Goal: Task Accomplishment & Management: Use online tool/utility

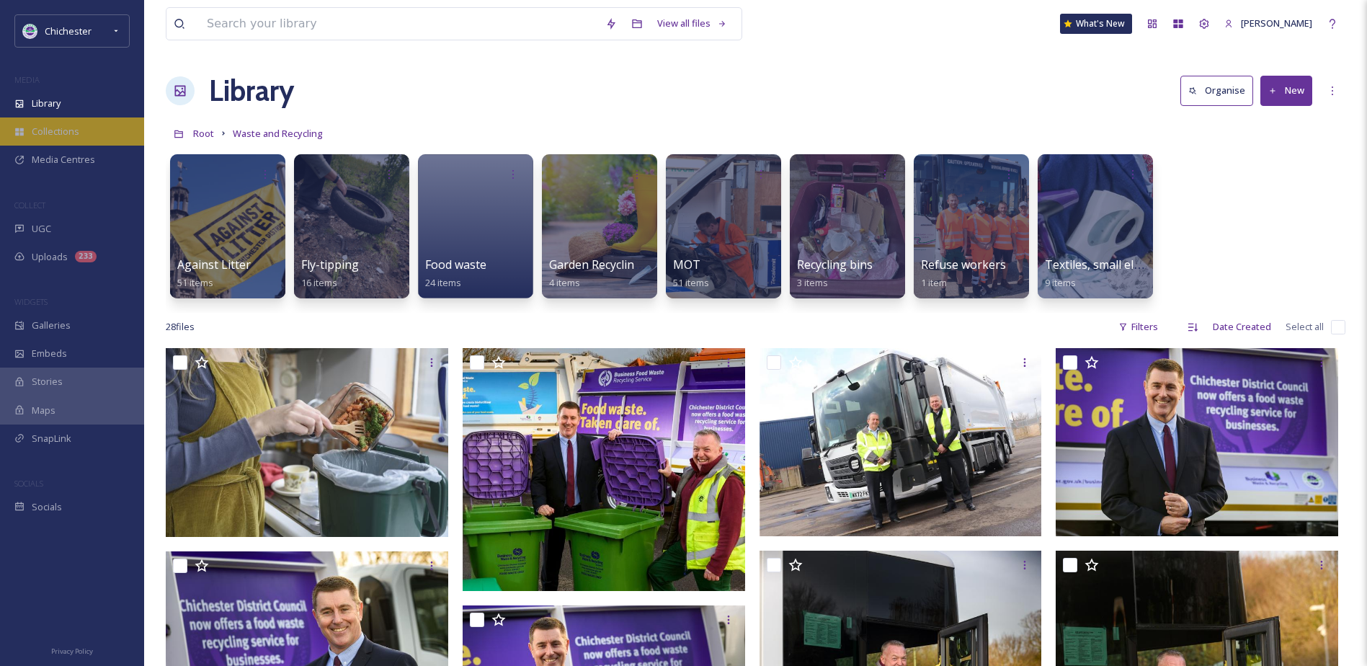
click at [79, 130] on div "Collections" at bounding box center [72, 131] width 144 height 28
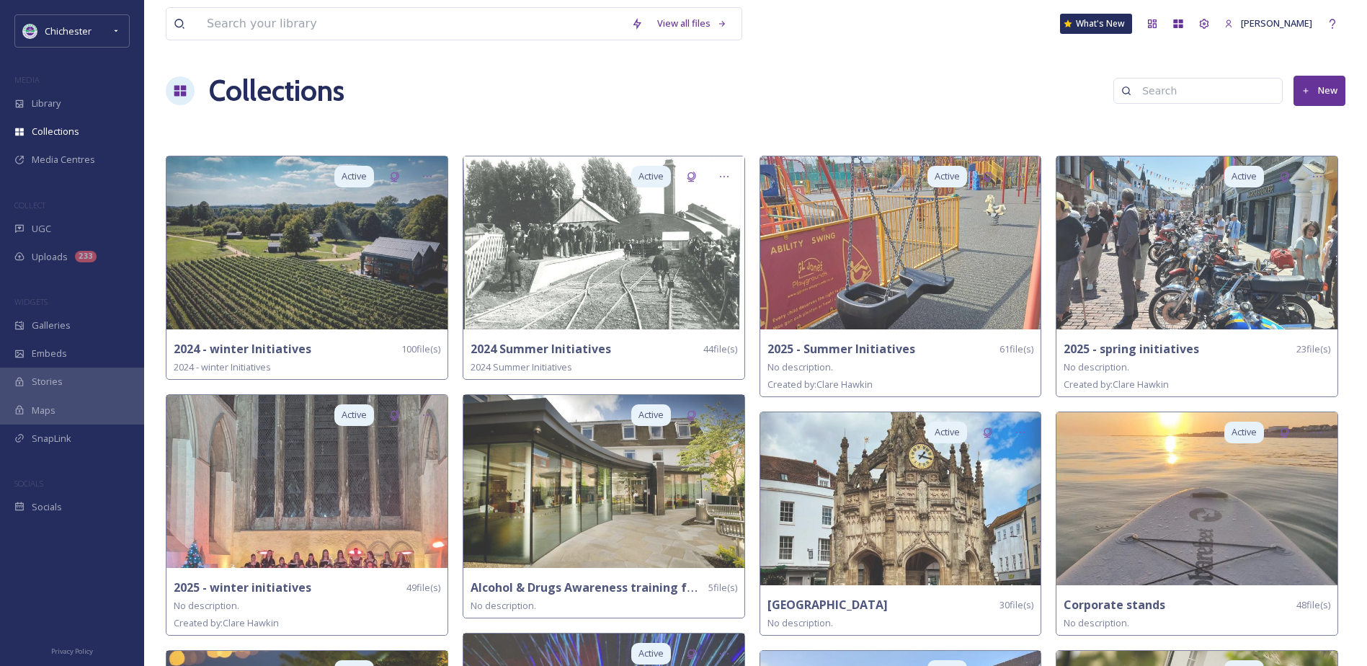
click at [1334, 92] on button "New" at bounding box center [1319, 91] width 52 height 30
click at [541, 72] on div "Collections New" at bounding box center [756, 90] width 1180 height 43
click at [92, 97] on div "Library" at bounding box center [72, 103] width 144 height 28
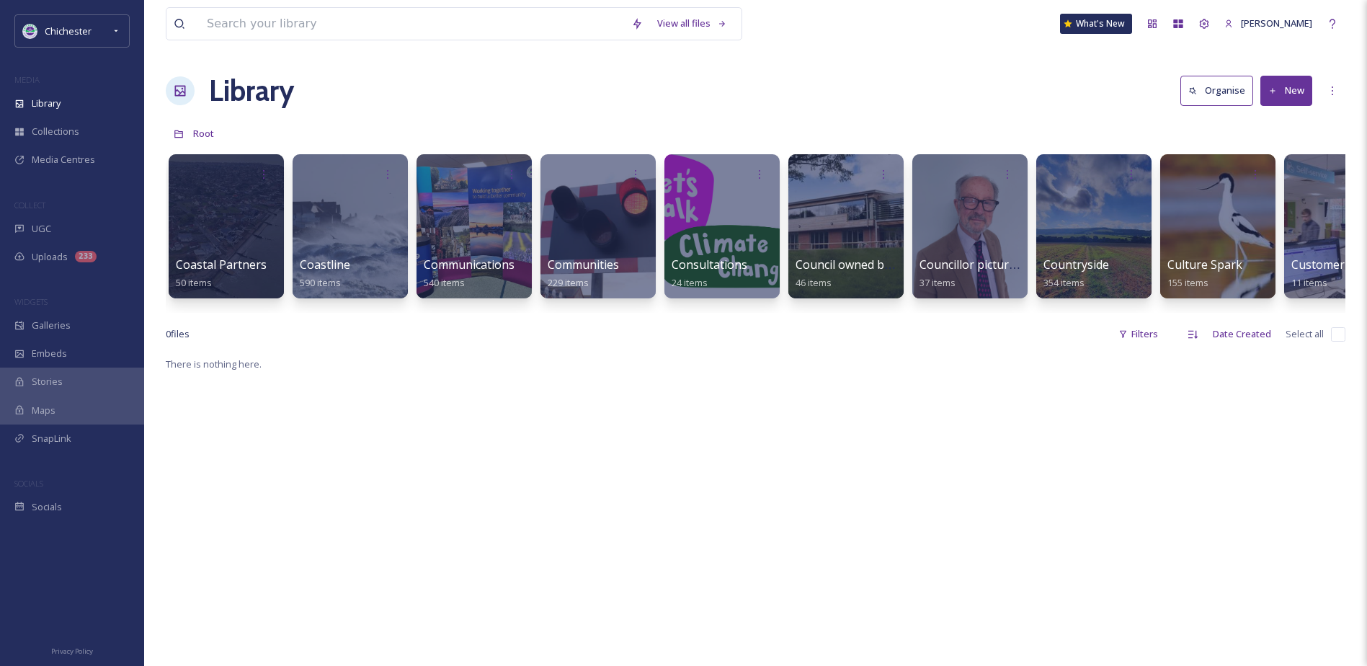
scroll to position [0, 515]
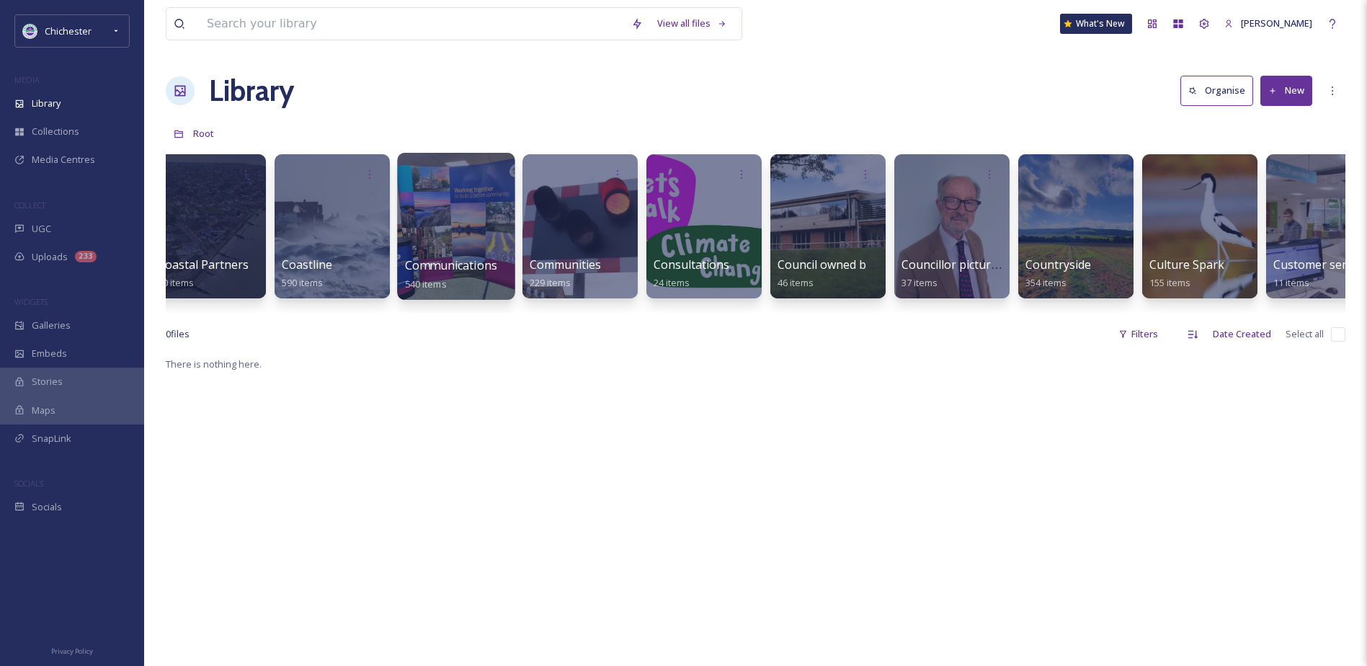
click at [457, 213] on div at bounding box center [455, 226] width 117 height 147
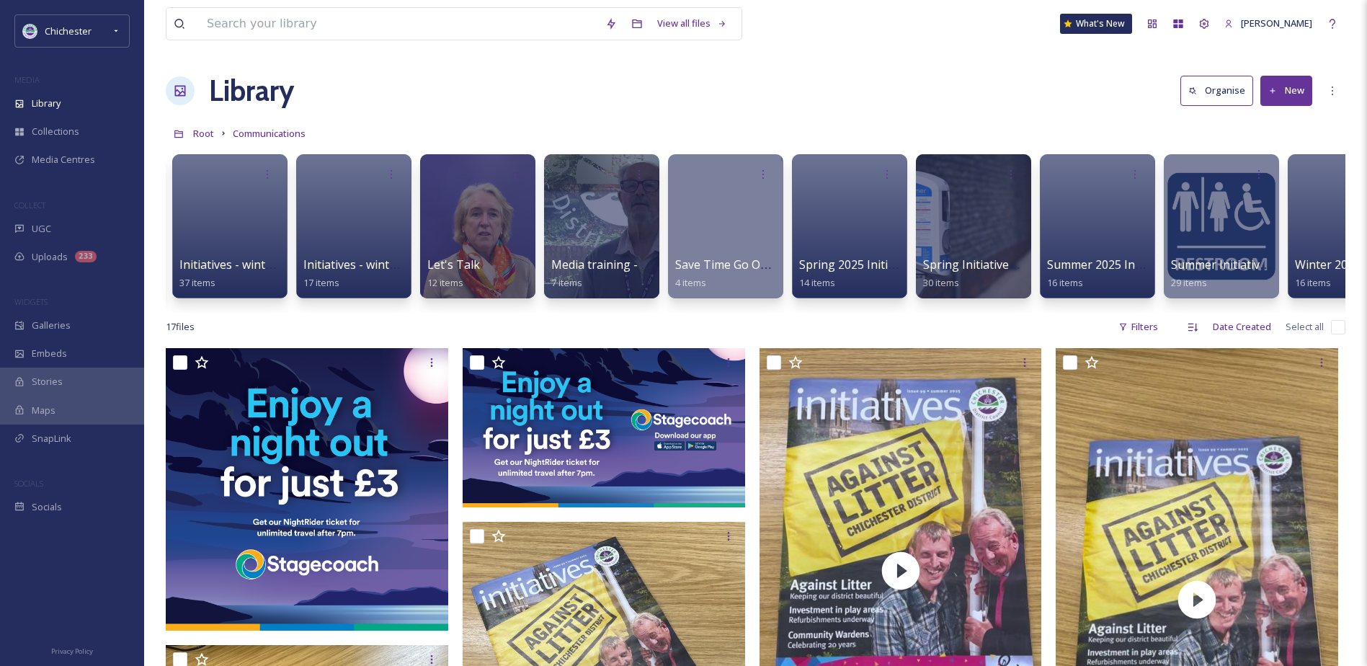
scroll to position [0, 2128]
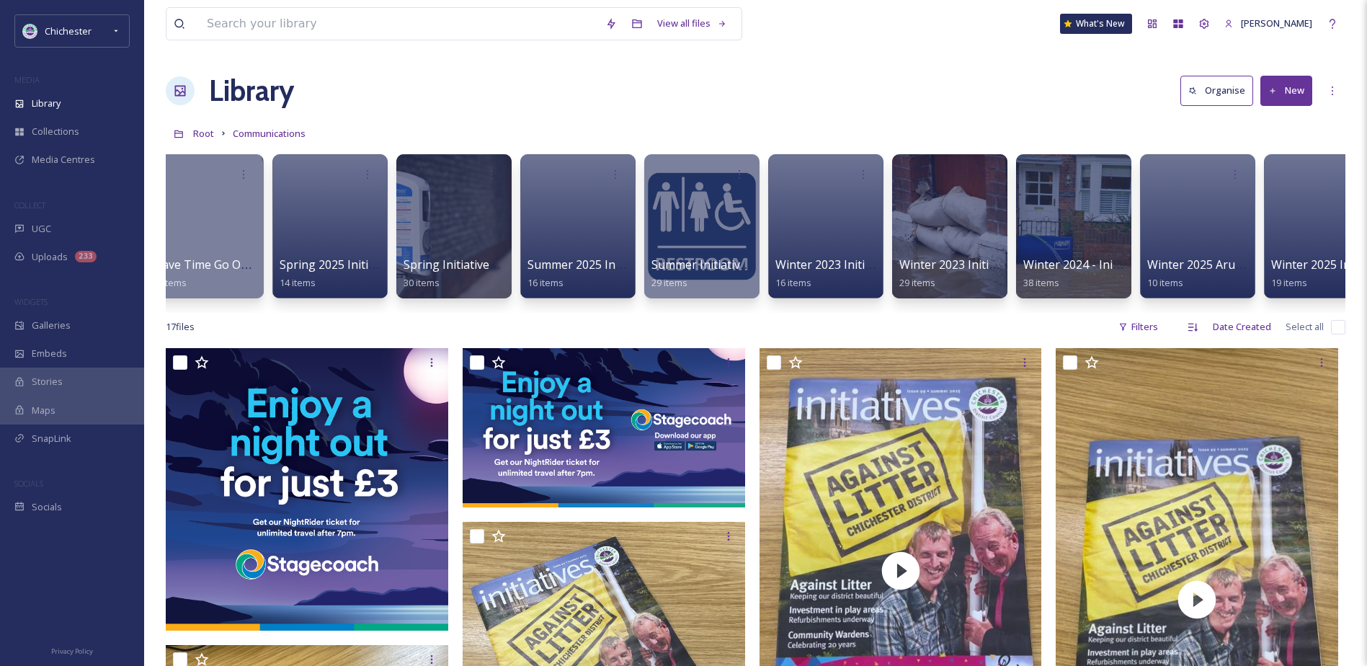
click at [1304, 83] on button "New" at bounding box center [1286, 91] width 52 height 30
click at [1288, 185] on div "Folder" at bounding box center [1270, 180] width 81 height 28
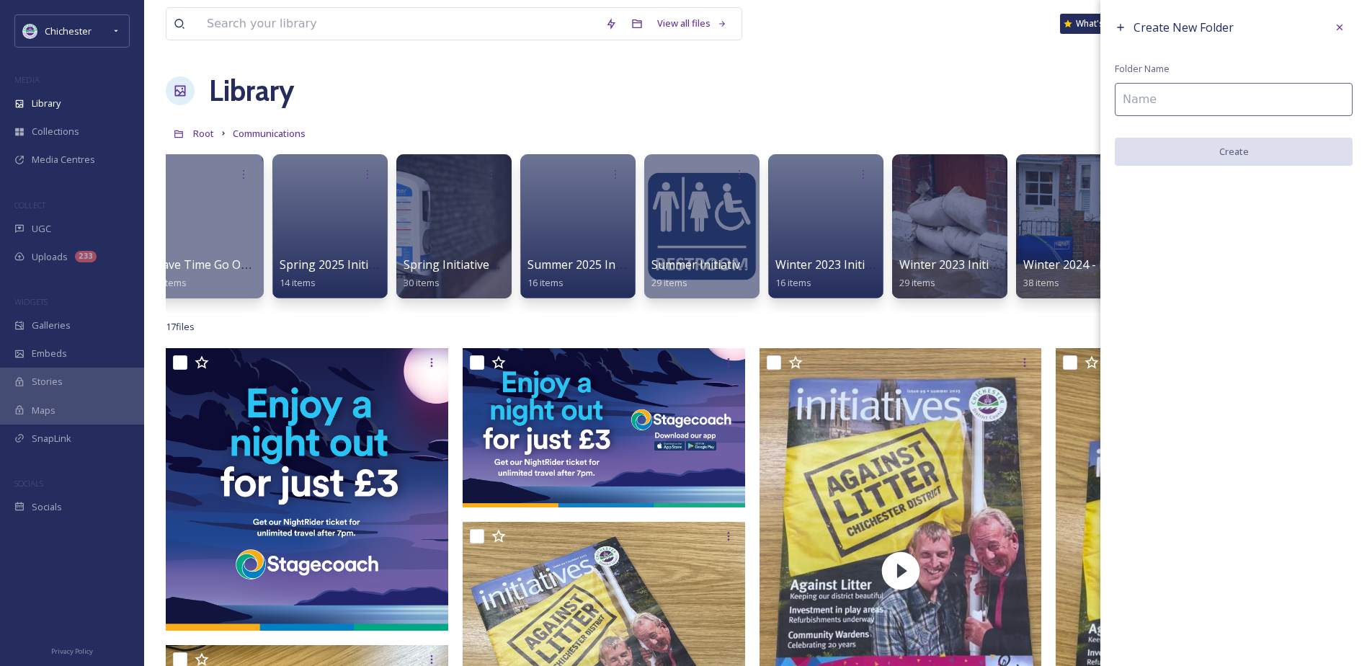
click at [1138, 100] on input at bounding box center [1234, 99] width 238 height 33
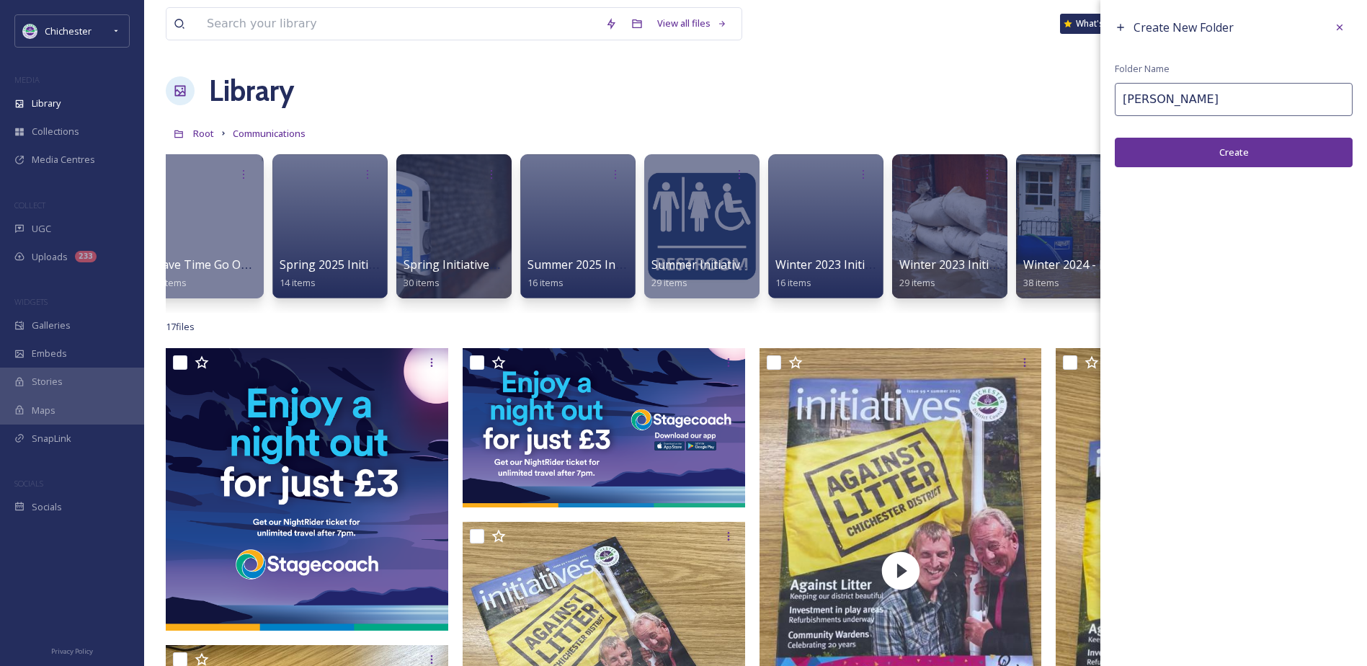
type input "[PERSON_NAME]"
click at [1205, 152] on button "Create" at bounding box center [1234, 153] width 238 height 30
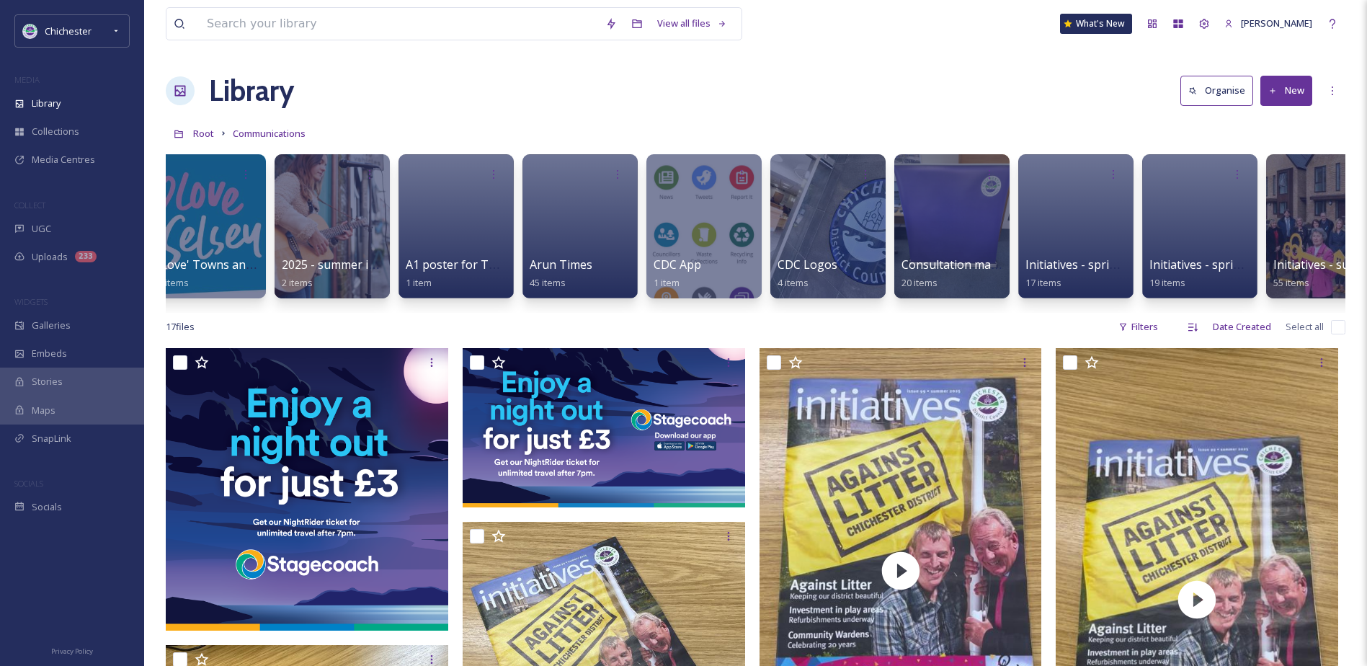
scroll to position [0, 0]
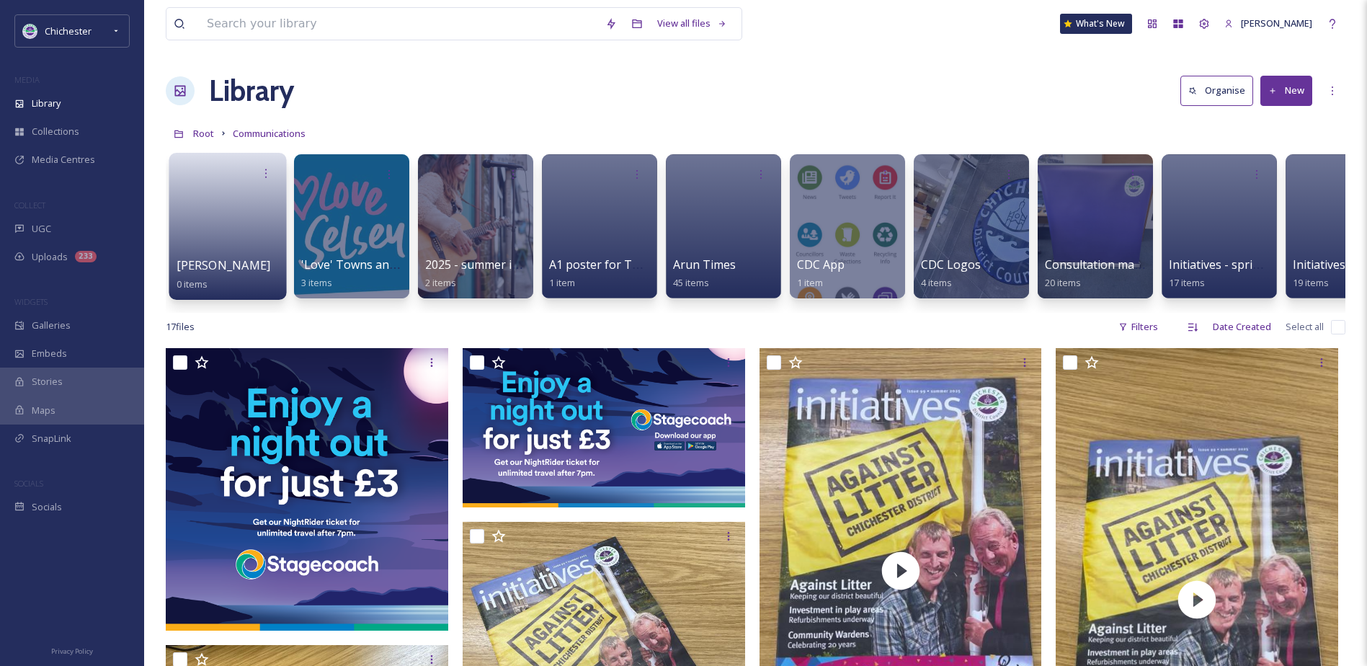
click at [208, 257] on div "[PERSON_NAME] 0 items" at bounding box center [228, 275] width 103 height 36
click at [236, 199] on link at bounding box center [228, 222] width 103 height 70
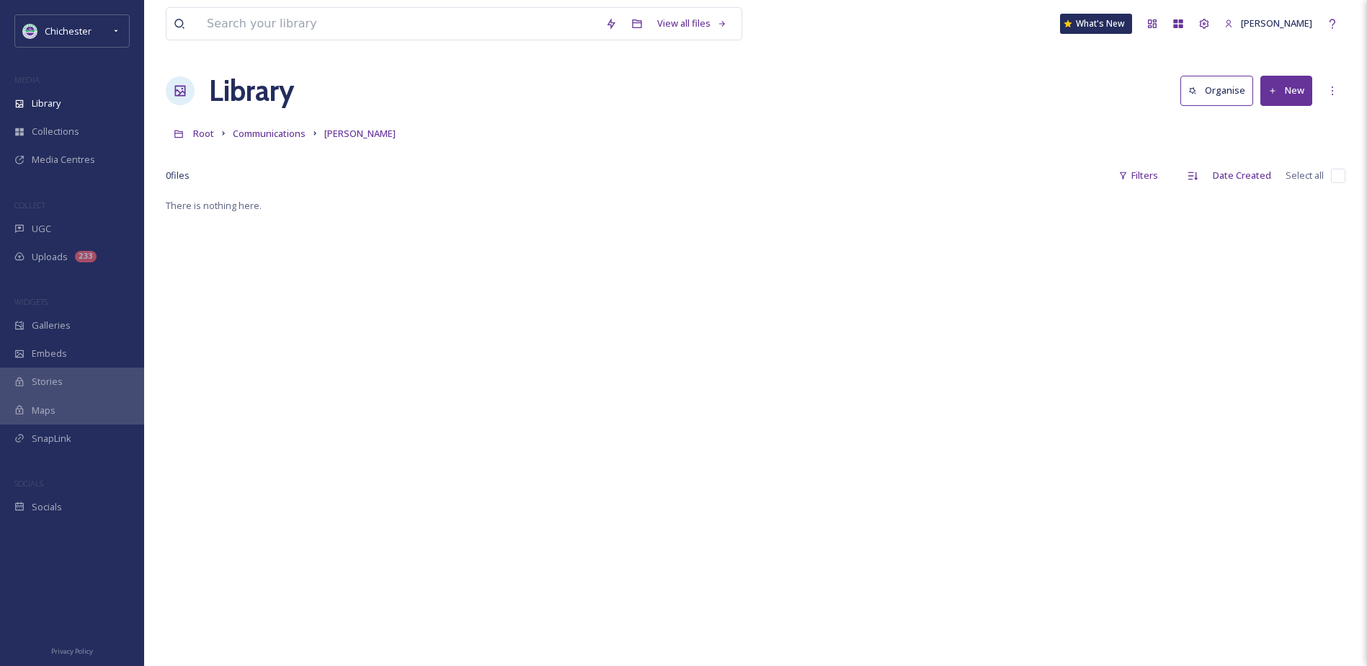
click at [1277, 78] on button "New" at bounding box center [1286, 91] width 52 height 30
click at [1273, 175] on span "Folder" at bounding box center [1269, 181] width 27 height 14
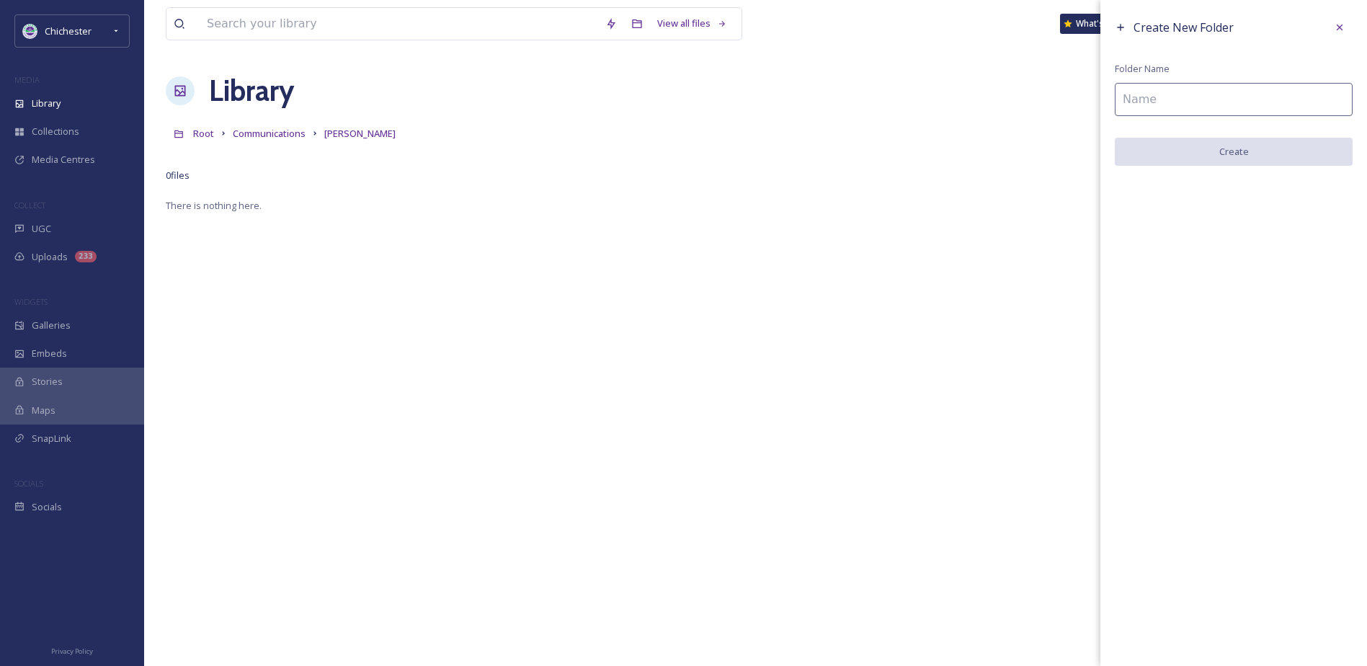
paste input "P:\[PERSON_NAME]\[PERSON_NAME]'s pictures for banner and leaflets"
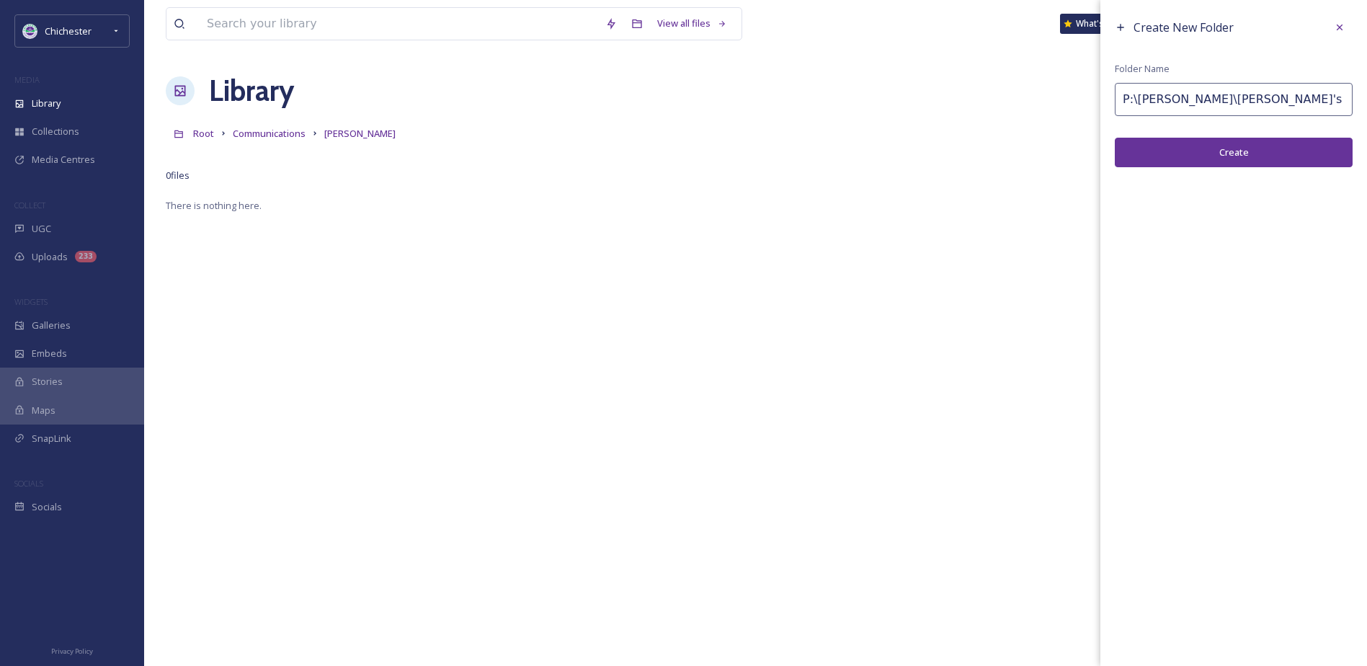
drag, startPoint x: 1148, startPoint y: 99, endPoint x: 1079, endPoint y: 97, distance: 69.2
click at [1079, 97] on div "View all files What's New [PERSON_NAME] Library Organise New Root Communication…" at bounding box center [755, 431] width 1223 height 862
type input "[PERSON_NAME]'s pictures for banner and leaflets"
click at [1213, 146] on button "Create" at bounding box center [1234, 153] width 238 height 30
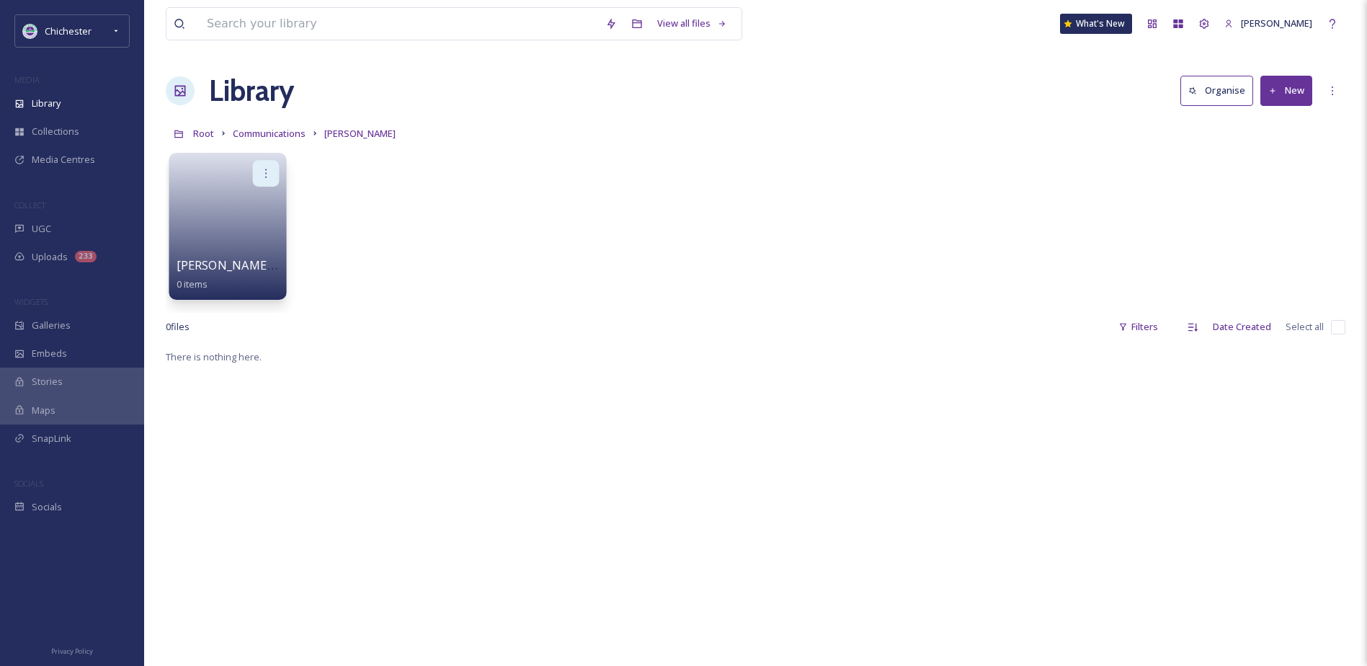
click at [256, 172] on div at bounding box center [266, 173] width 27 height 27
click at [245, 214] on div "Edit / Share" at bounding box center [238, 205] width 80 height 29
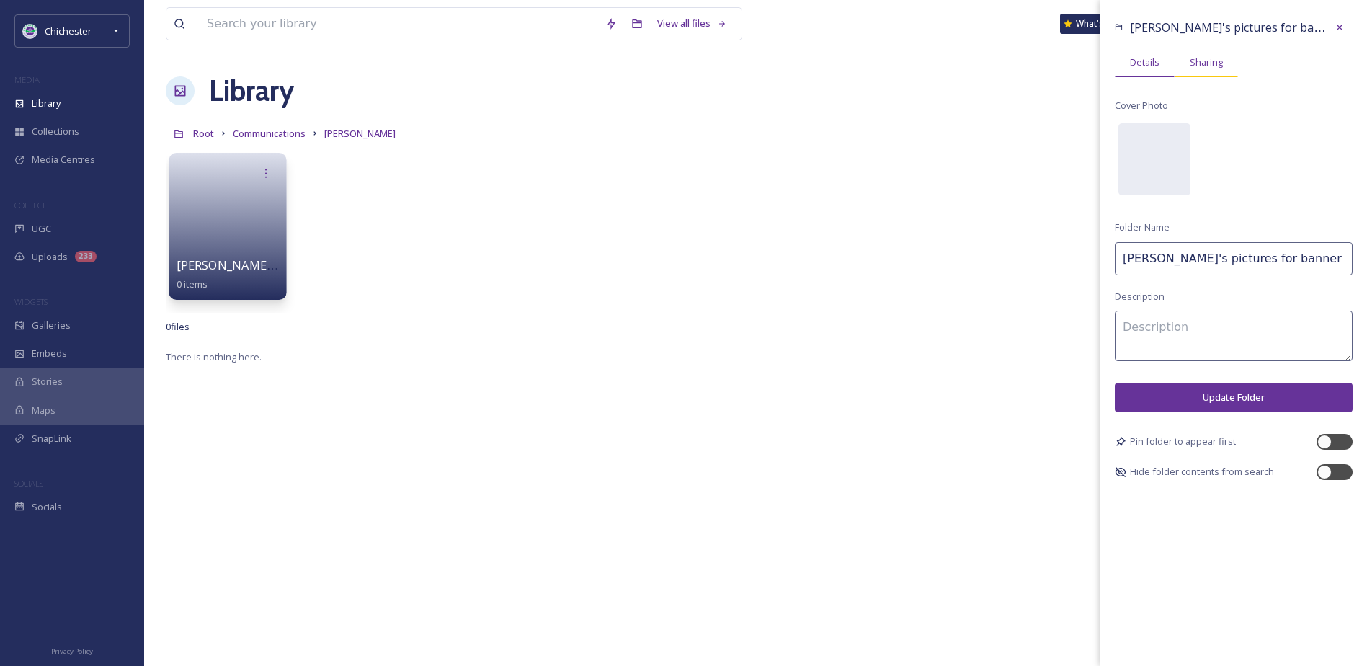
click at [1203, 66] on span "Sharing" at bounding box center [1206, 62] width 33 height 14
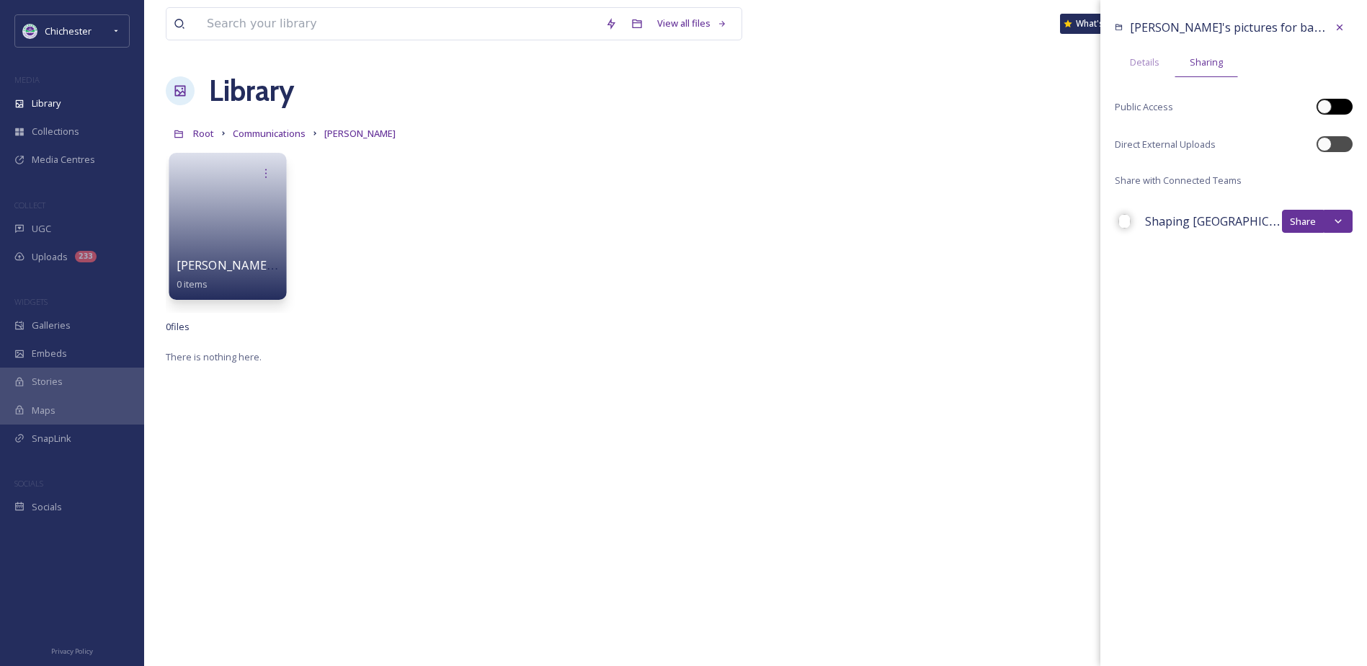
click at [1334, 104] on div at bounding box center [1334, 107] width 36 height 16
click at [1339, 109] on div at bounding box center [1341, 106] width 7 height 7
checkbox input "true"
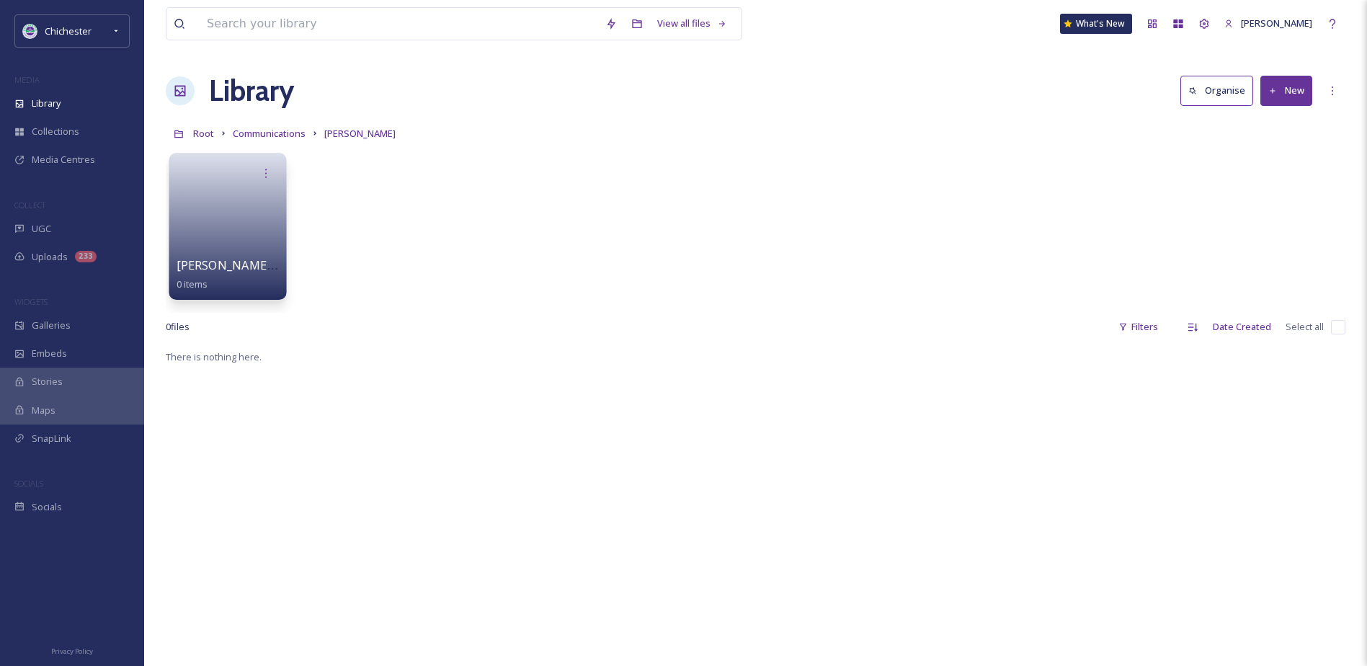
click at [246, 231] on link at bounding box center [228, 222] width 103 height 70
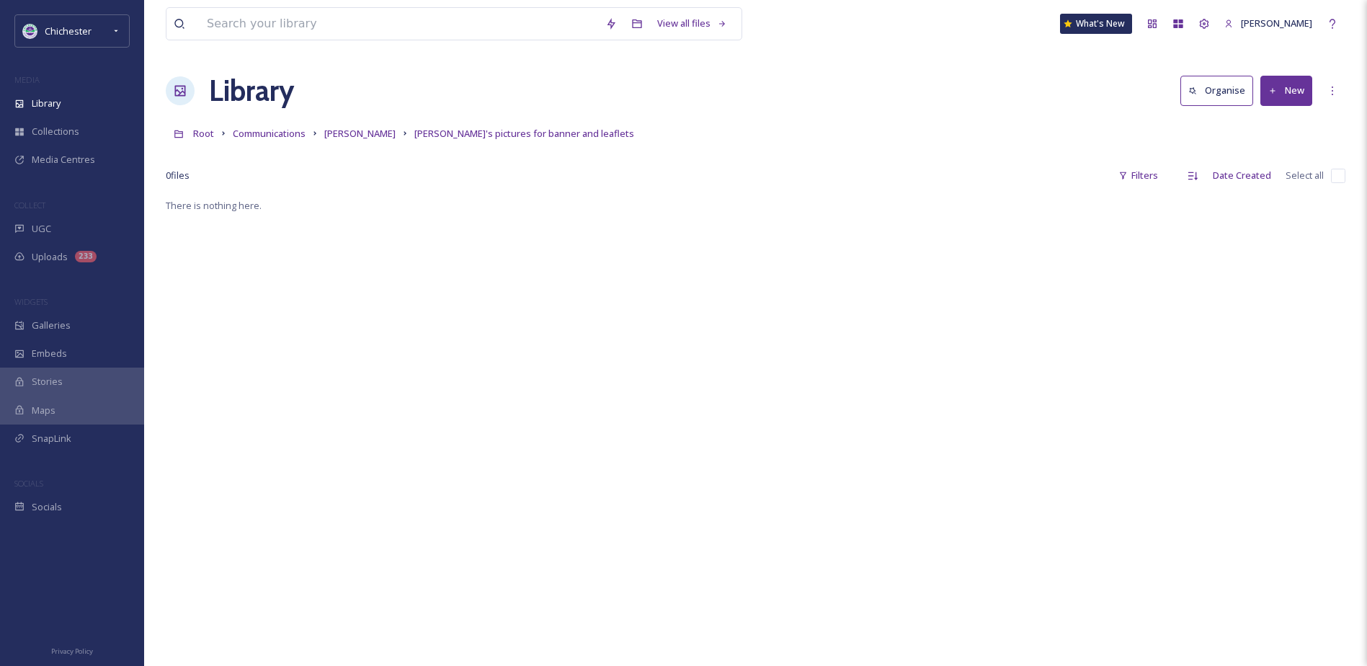
click at [1287, 97] on button "New" at bounding box center [1286, 91] width 52 height 30
click at [1285, 115] on div "File Upload" at bounding box center [1270, 124] width 81 height 28
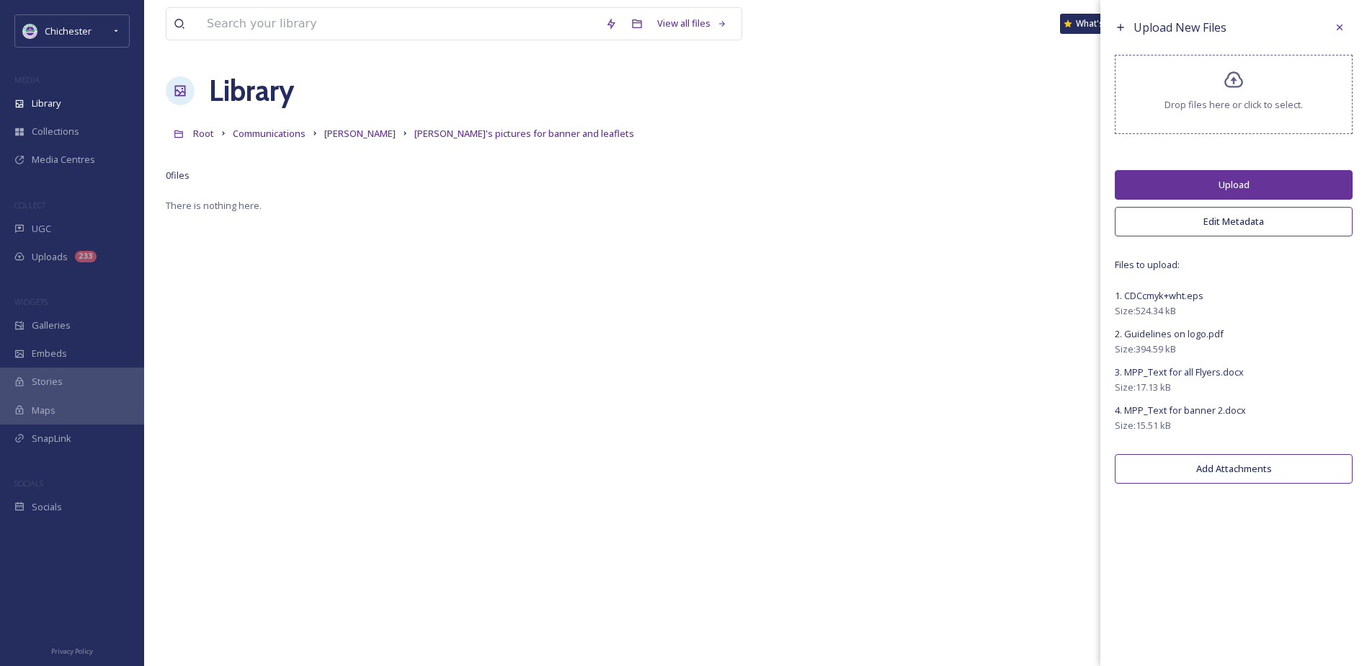
click at [1234, 177] on button "Upload" at bounding box center [1234, 185] width 238 height 30
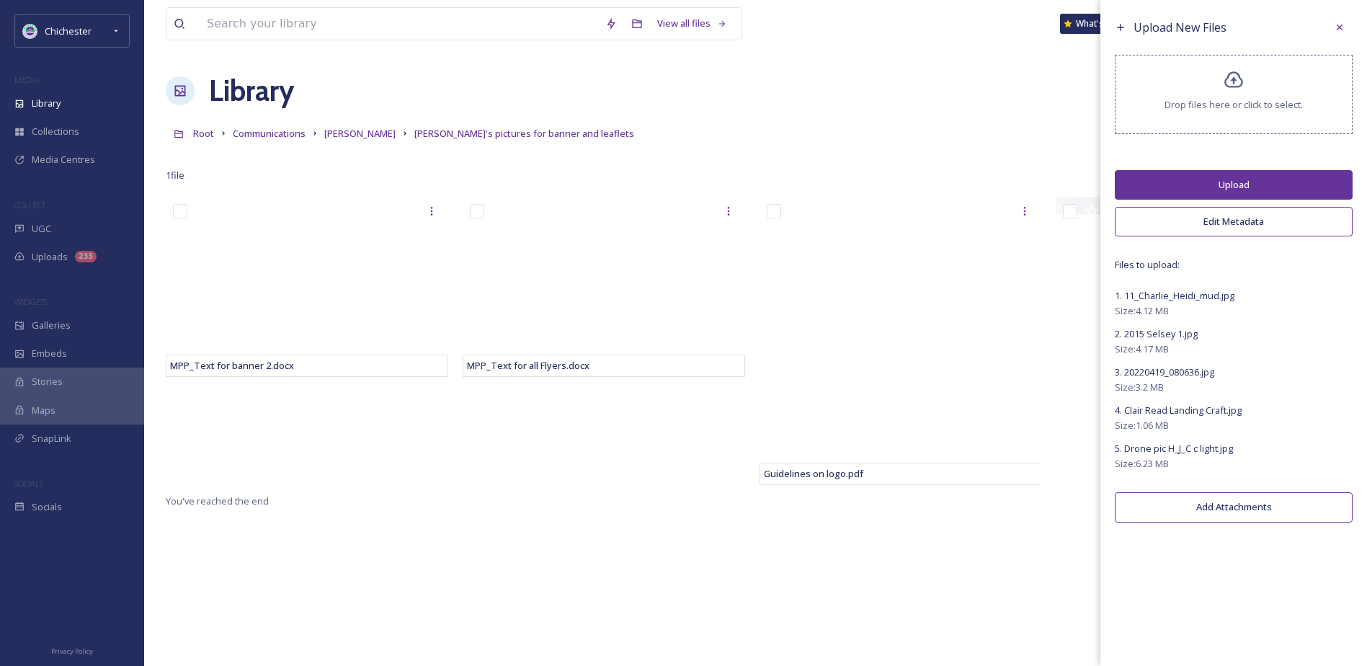
click at [1258, 175] on button "Upload" at bounding box center [1234, 185] width 238 height 30
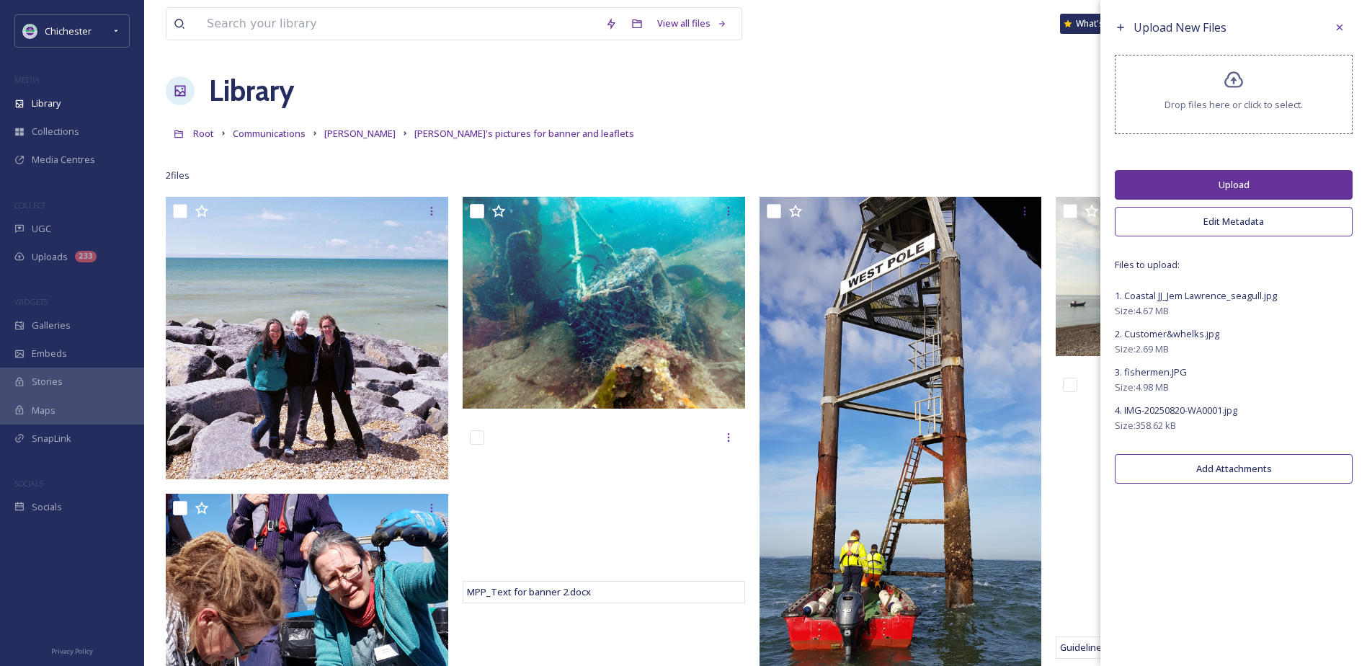
click at [1213, 184] on button "Upload" at bounding box center [1234, 185] width 238 height 30
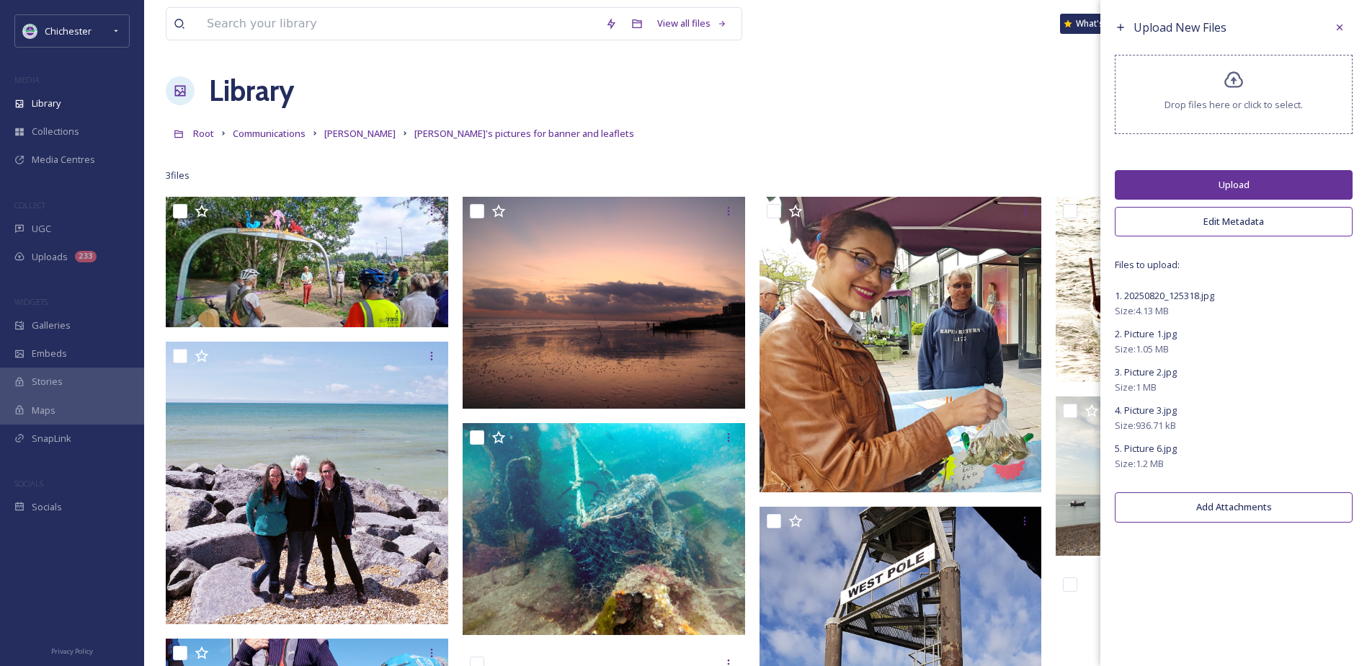
click at [1247, 182] on button "Upload" at bounding box center [1234, 185] width 238 height 30
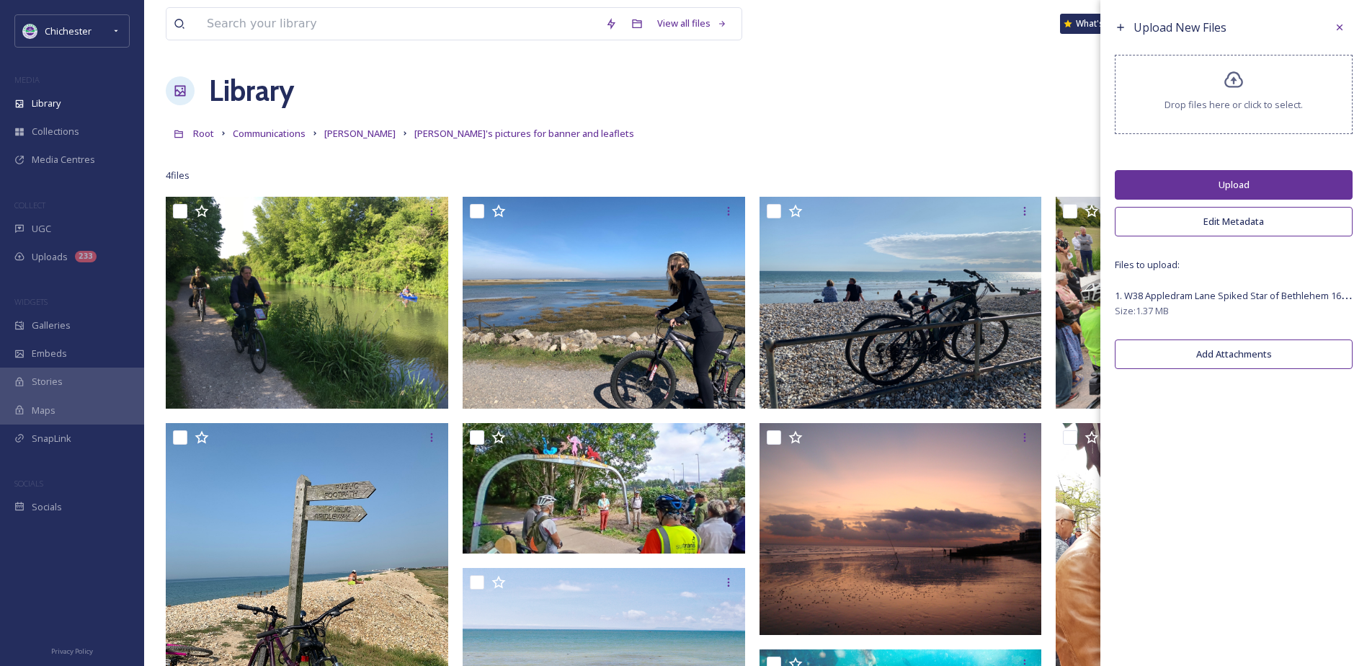
click at [1257, 184] on button "Upload" at bounding box center [1234, 185] width 238 height 30
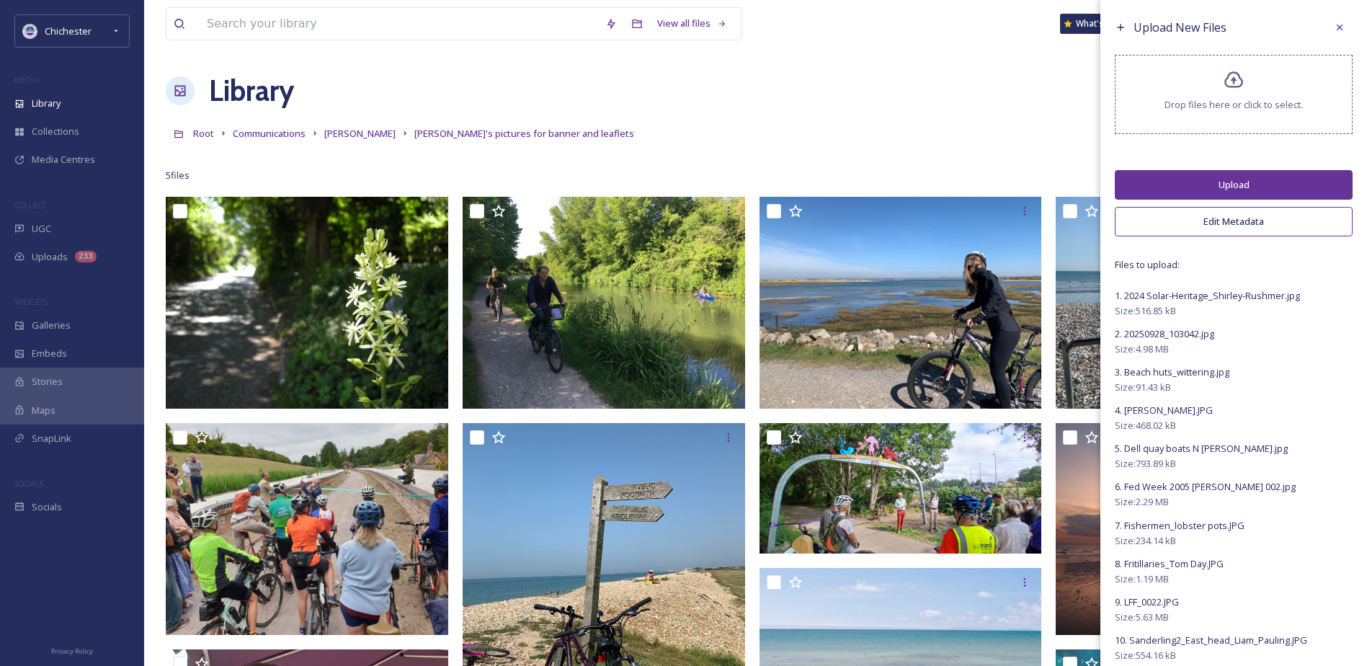
click at [1256, 179] on button "Upload" at bounding box center [1234, 185] width 238 height 30
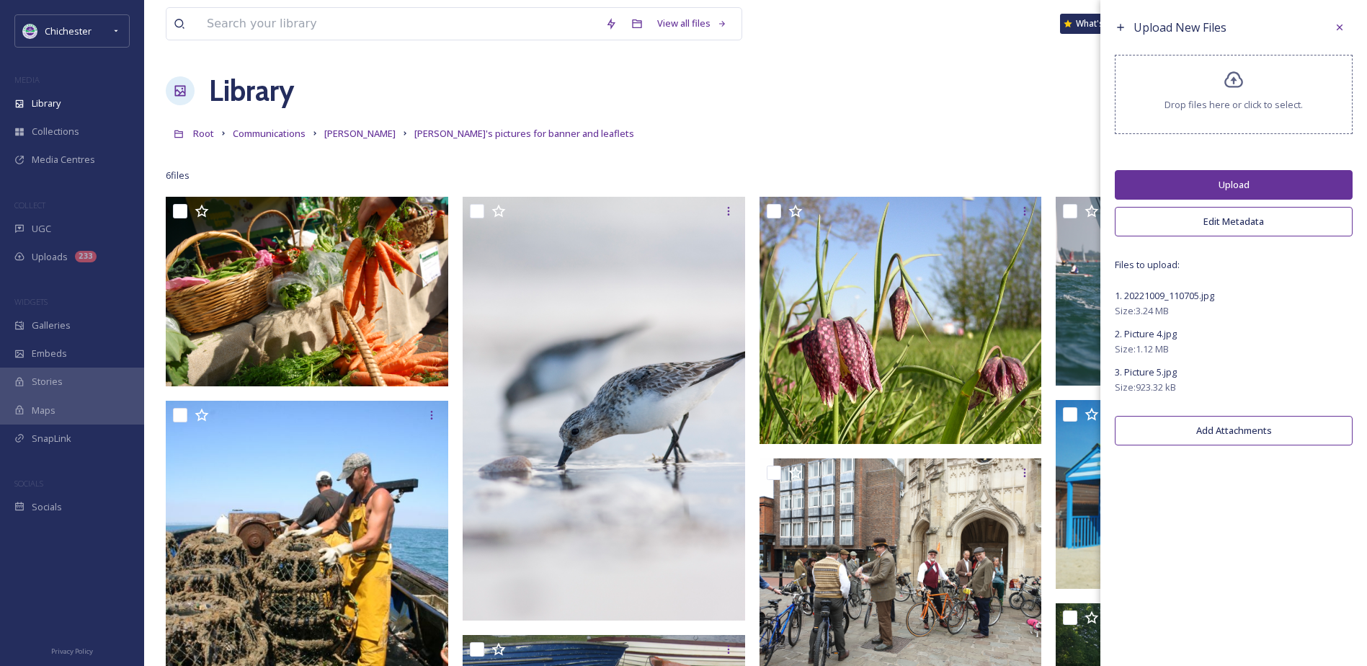
click at [1218, 179] on button "Upload" at bounding box center [1234, 185] width 238 height 30
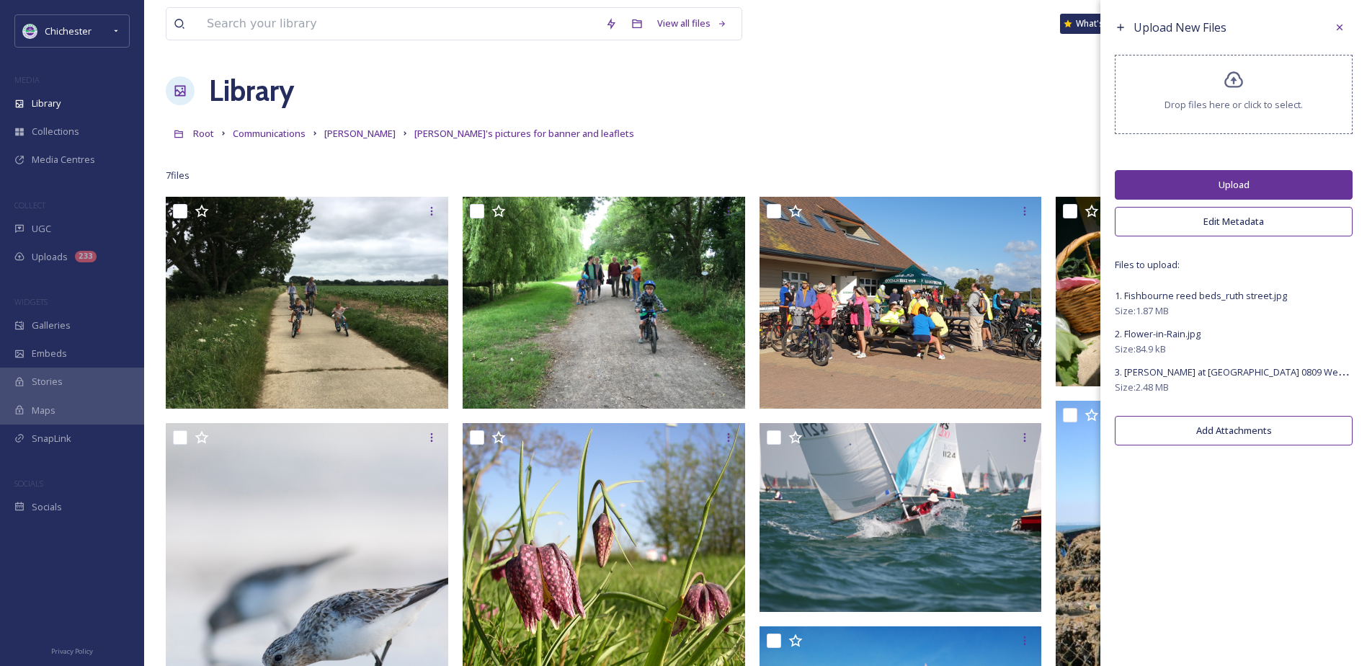
click at [1223, 179] on button "Upload" at bounding box center [1234, 185] width 238 height 30
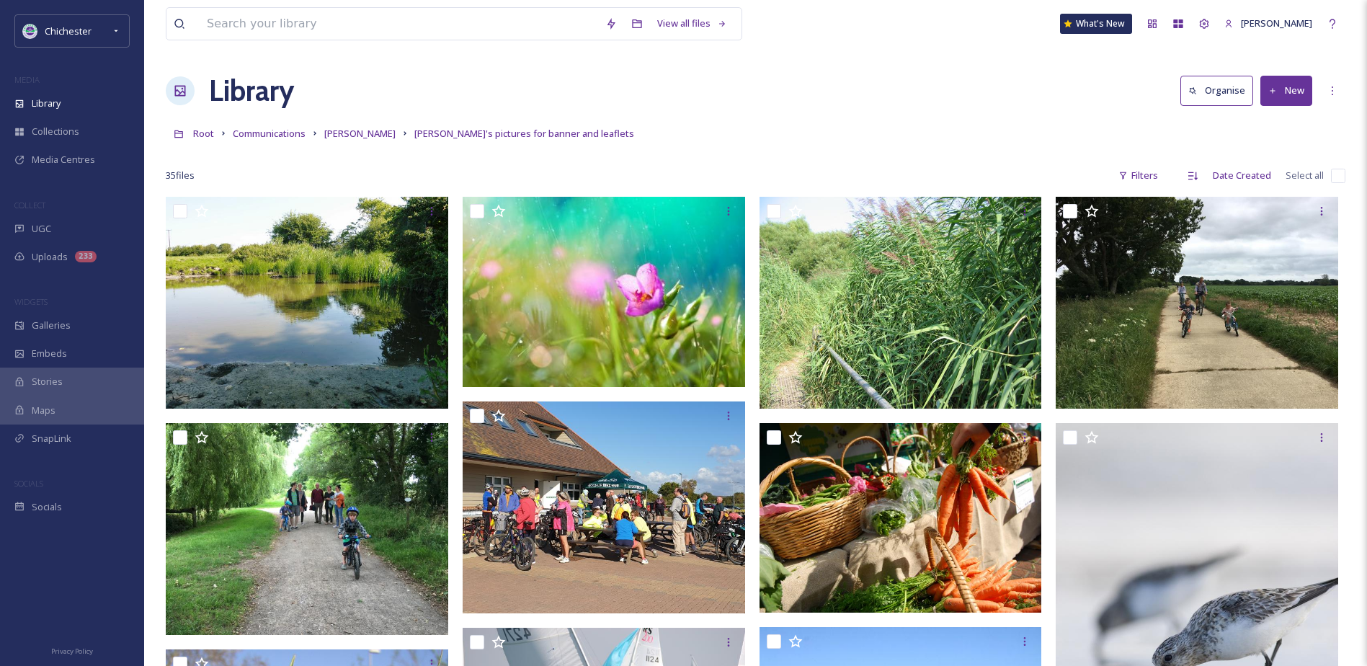
click at [969, 110] on div "Library Organise New" at bounding box center [756, 90] width 1180 height 43
click at [1331, 102] on div "More Options" at bounding box center [1332, 91] width 26 height 26
click at [339, 138] on span "[PERSON_NAME]" at bounding box center [359, 133] width 71 height 13
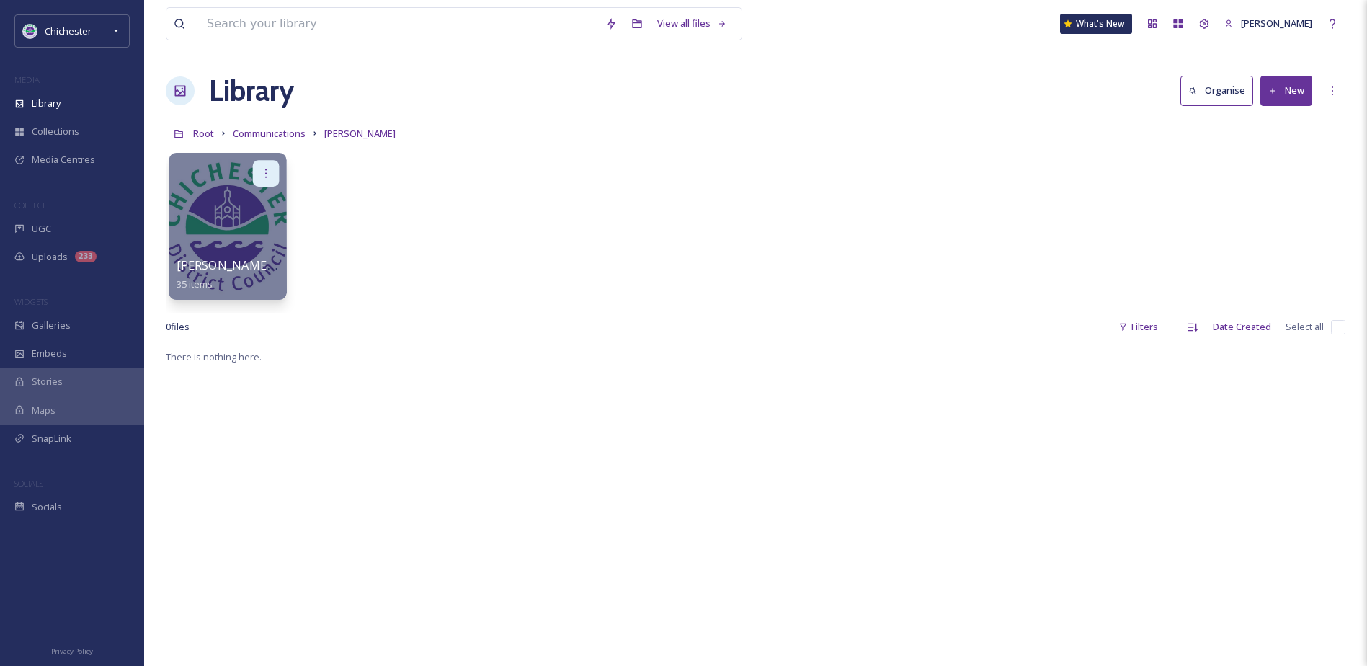
click at [270, 170] on icon at bounding box center [266, 173] width 12 height 12
click at [254, 213] on div "Edit / Share" at bounding box center [238, 205] width 80 height 29
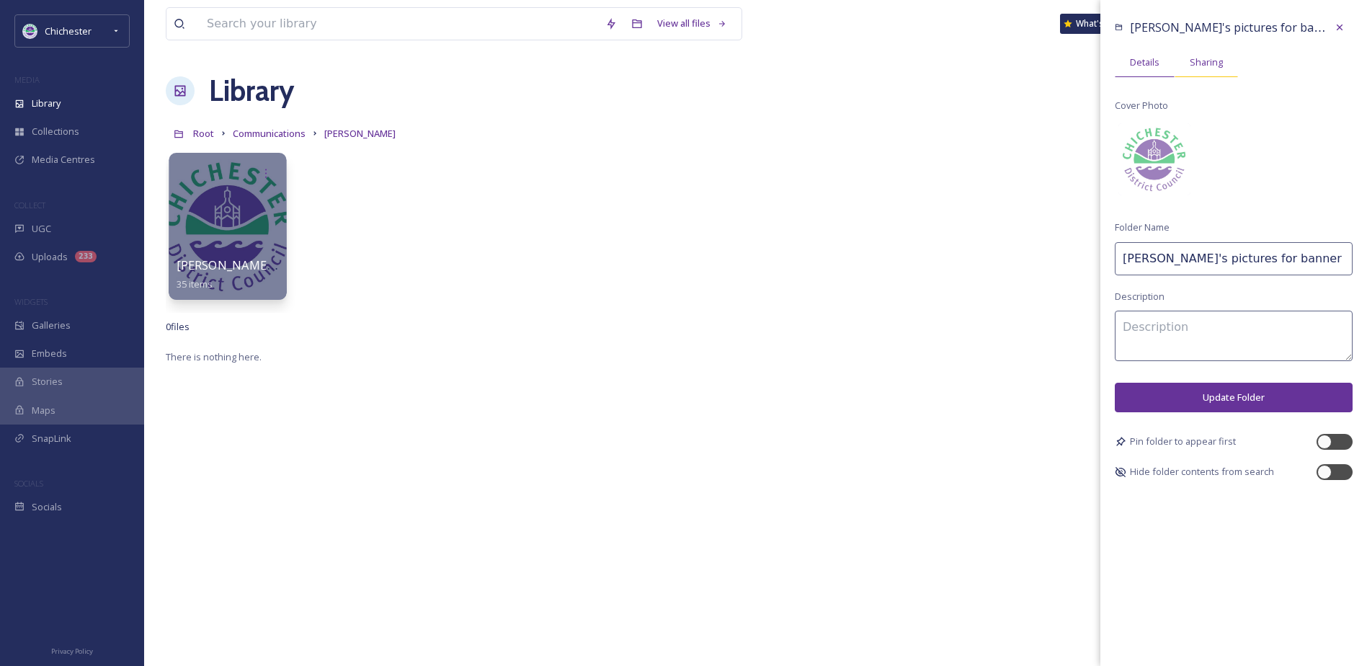
click at [1216, 63] on span "Sharing" at bounding box center [1206, 62] width 33 height 14
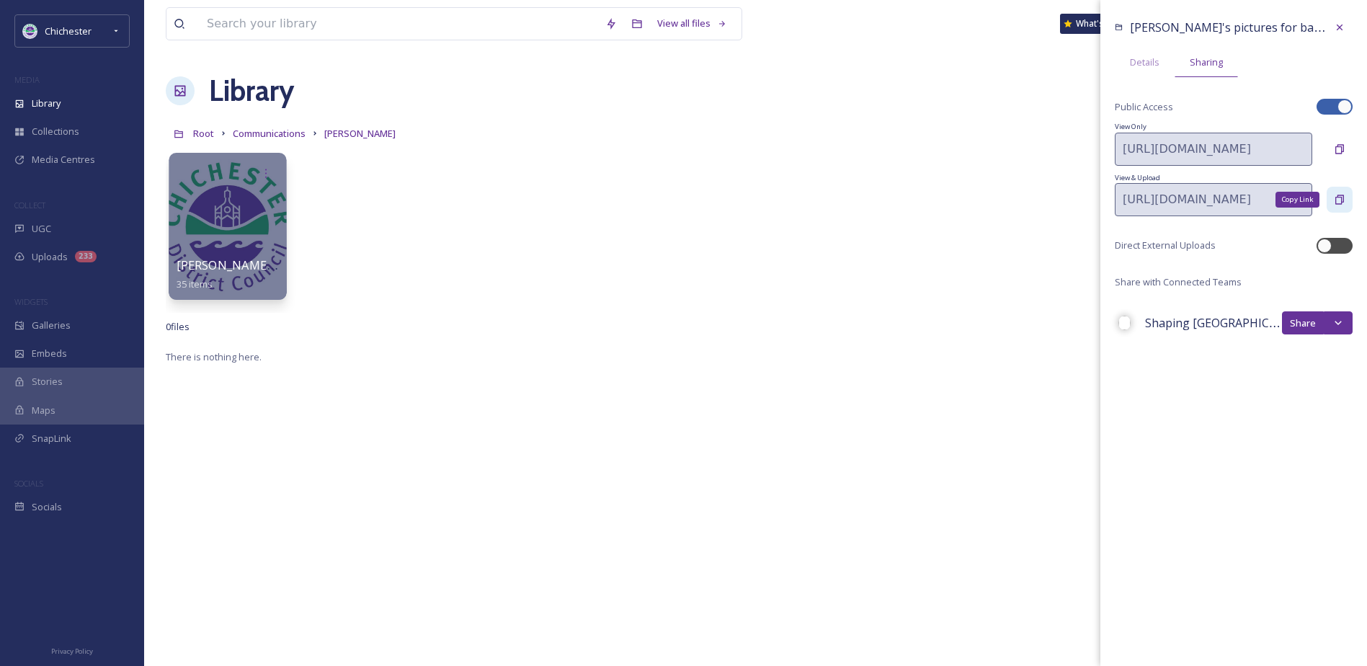
click at [1337, 194] on icon at bounding box center [1340, 200] width 12 height 12
click at [934, 224] on div "Jane's pictures for banner and leaflets 35 items Jane's pictures for banner and…" at bounding box center [756, 230] width 1180 height 166
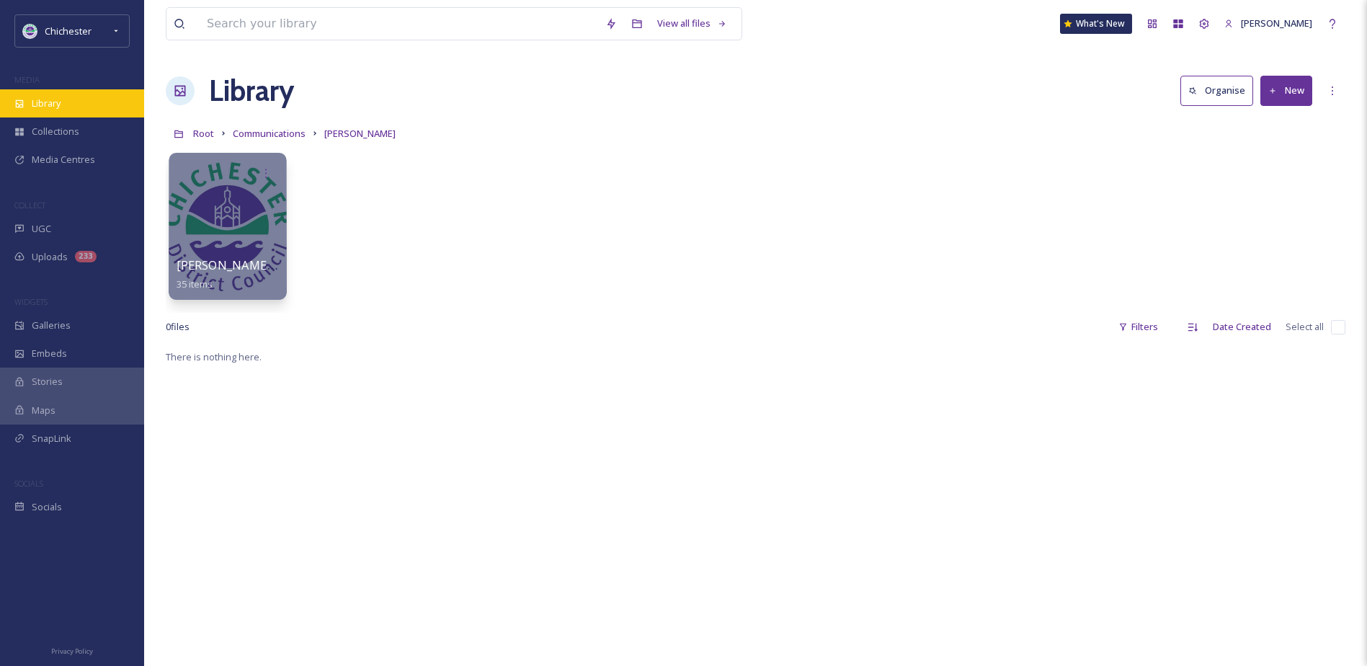
click at [96, 102] on div "Library" at bounding box center [72, 103] width 144 height 28
